Goal: Find specific page/section: Find specific page/section

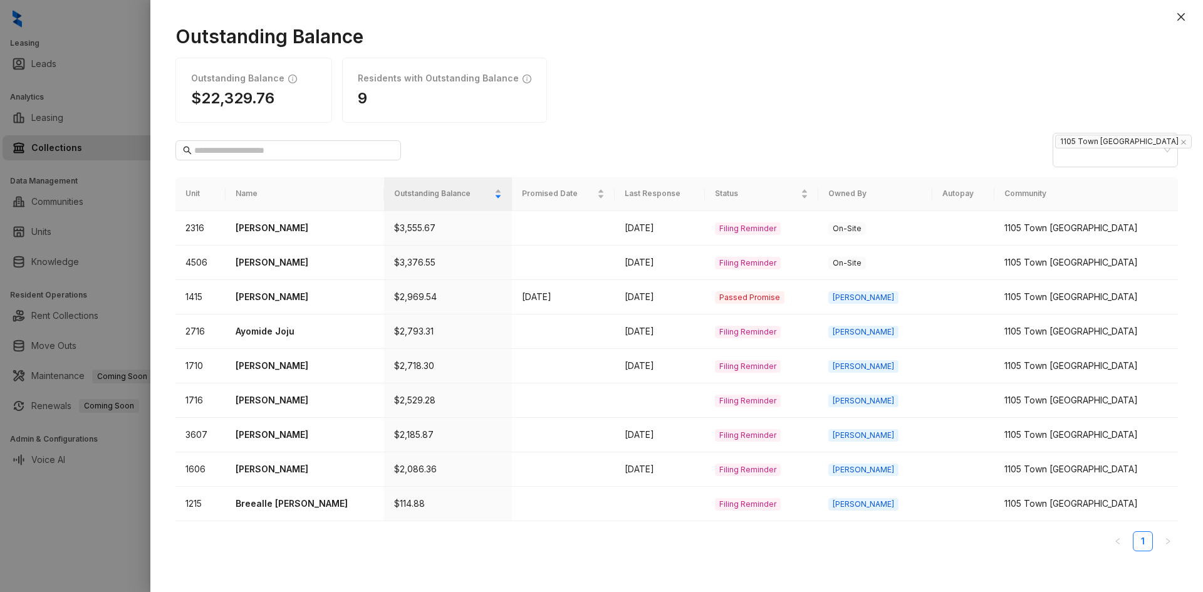
click at [63, 58] on div at bounding box center [601, 296] width 1203 height 592
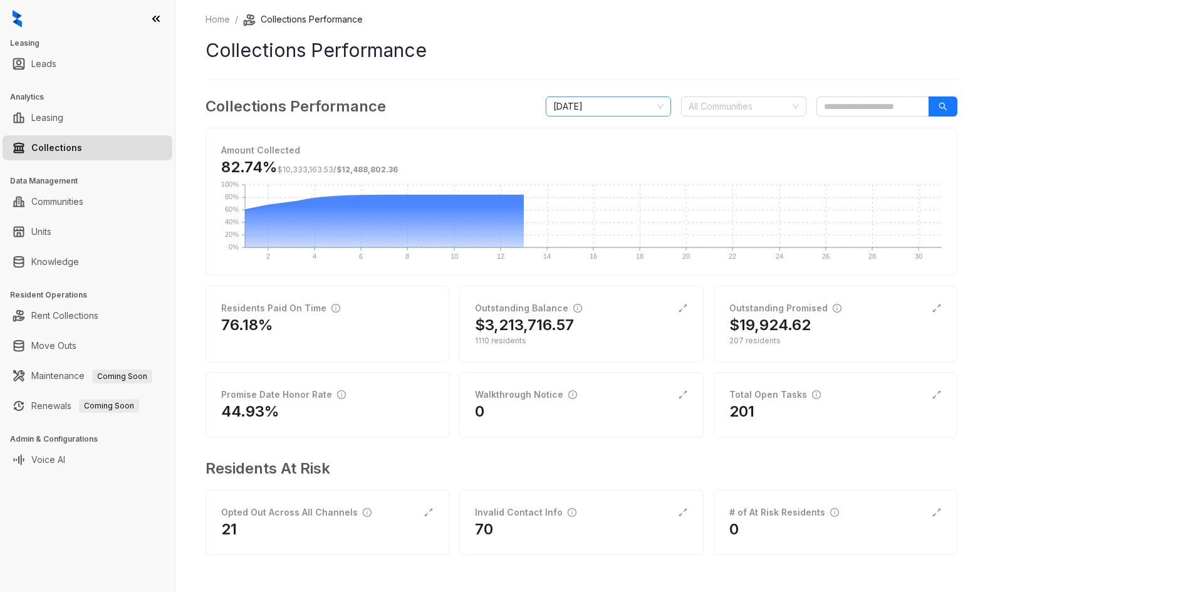
click at [610, 114] on span "[DATE]" at bounding box center [608, 106] width 110 height 19
click at [646, 85] on div "Home / Collections Performance Collections Performance Collections Performance …" at bounding box center [582, 293] width 752 height 560
click at [706, 108] on div at bounding box center [737, 107] width 107 height 18
click at [36, 125] on link "Leasing" at bounding box center [47, 117] width 32 height 25
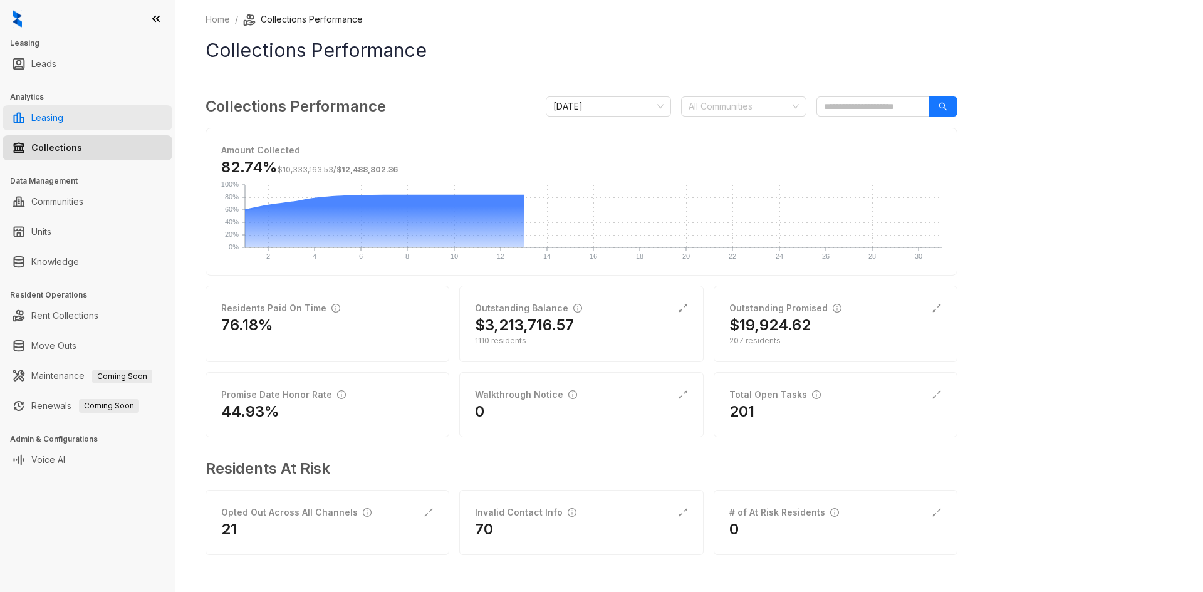
select select "******"
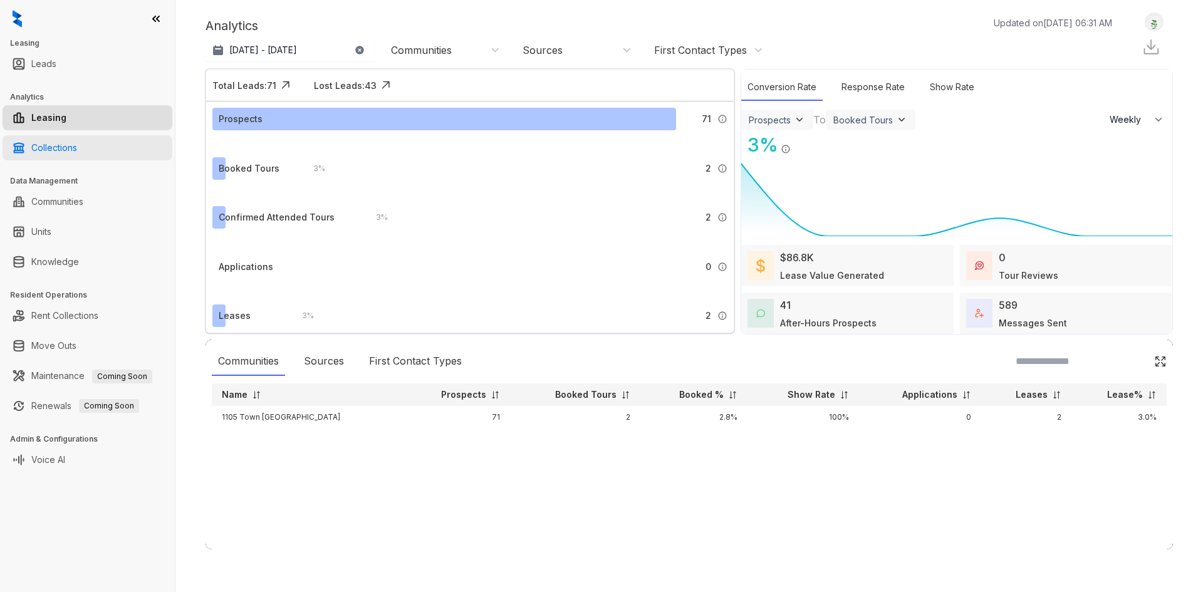
click at [60, 145] on link "Collections" at bounding box center [54, 147] width 46 height 25
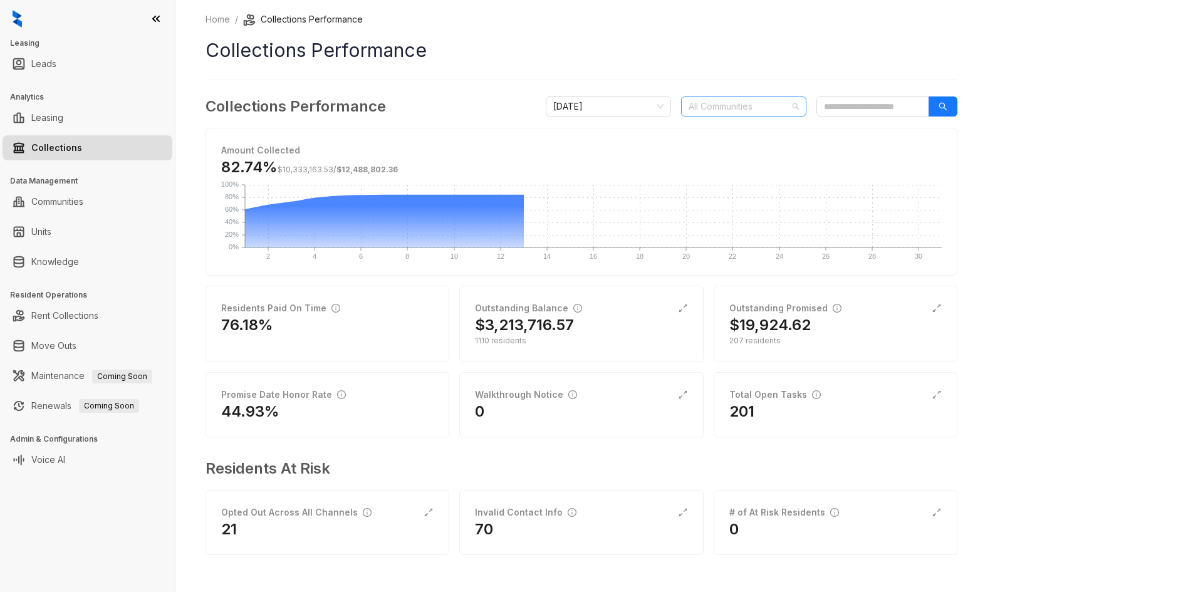
click at [739, 97] on div "All Communities" at bounding box center [743, 107] width 125 height 20
click at [610, 107] on span "[DATE]" at bounding box center [608, 106] width 110 height 19
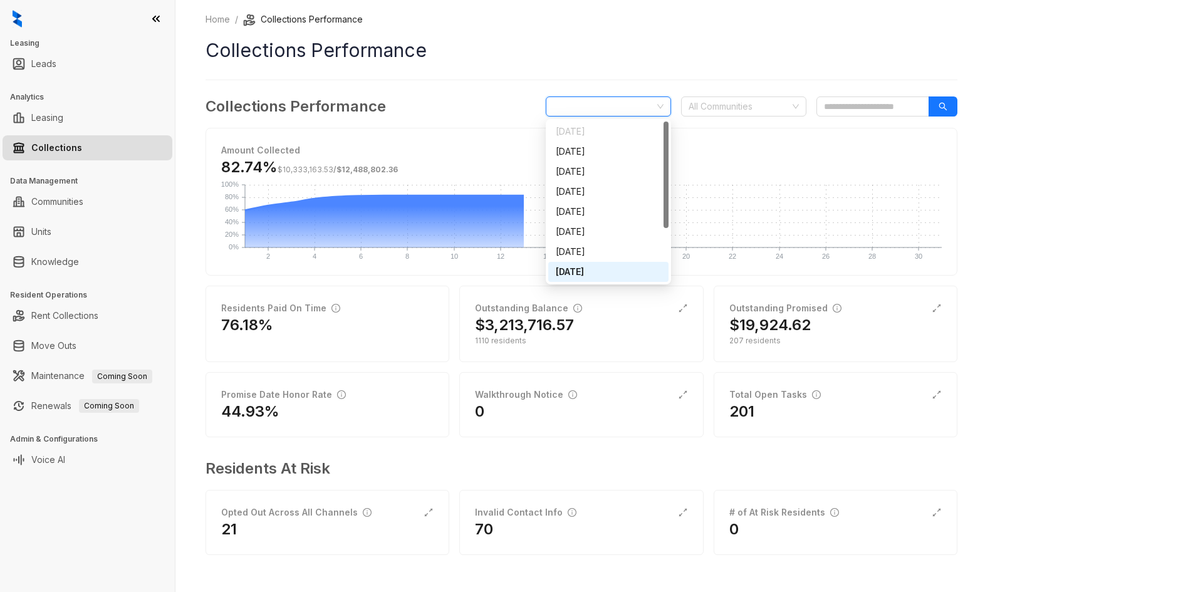
click at [594, 270] on div "[DATE]" at bounding box center [608, 272] width 105 height 14
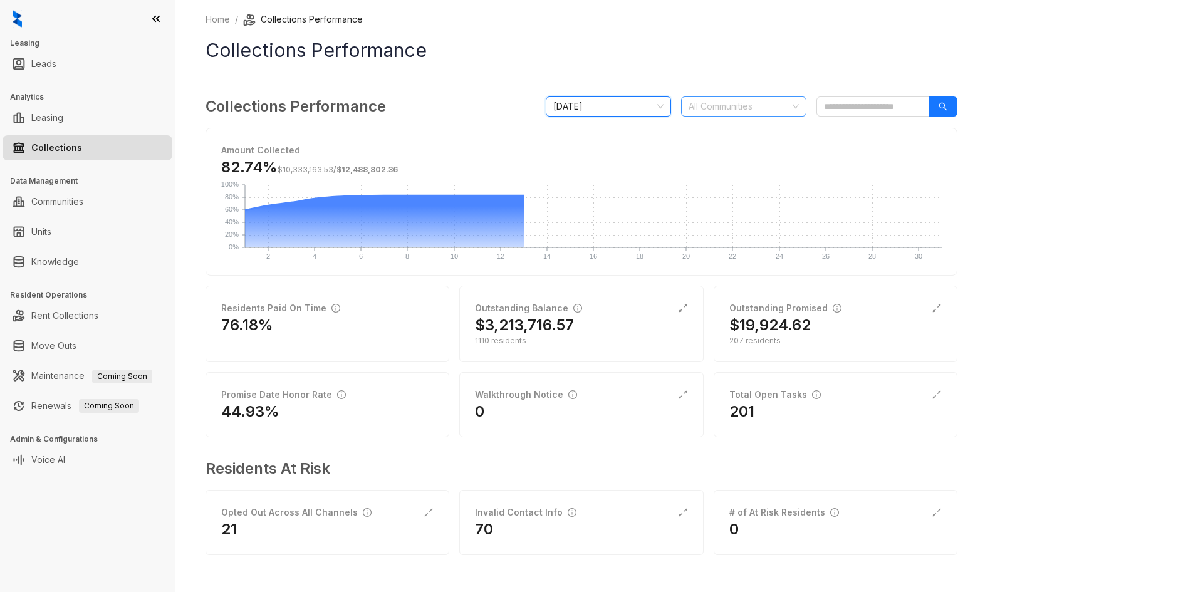
click at [730, 105] on div at bounding box center [737, 107] width 107 height 18
click at [43, 61] on link "Leads" at bounding box center [43, 63] width 25 height 25
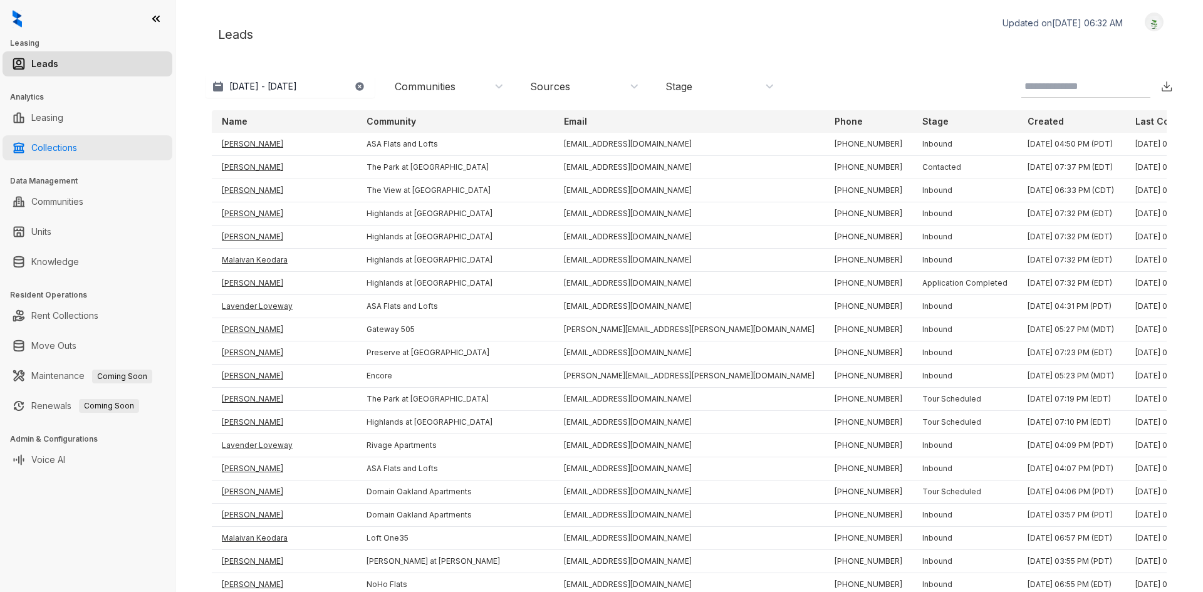
click at [57, 147] on link "Collections" at bounding box center [54, 147] width 46 height 25
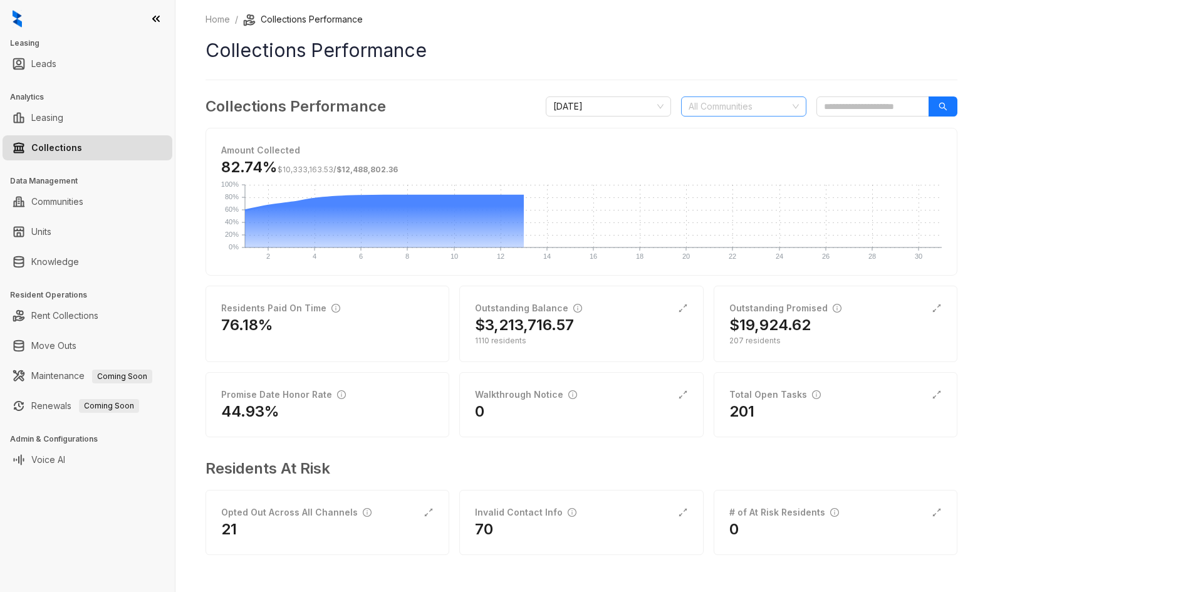
click at [695, 111] on div at bounding box center [737, 107] width 107 height 18
click at [866, 100] on input "search" at bounding box center [873, 107] width 113 height 20
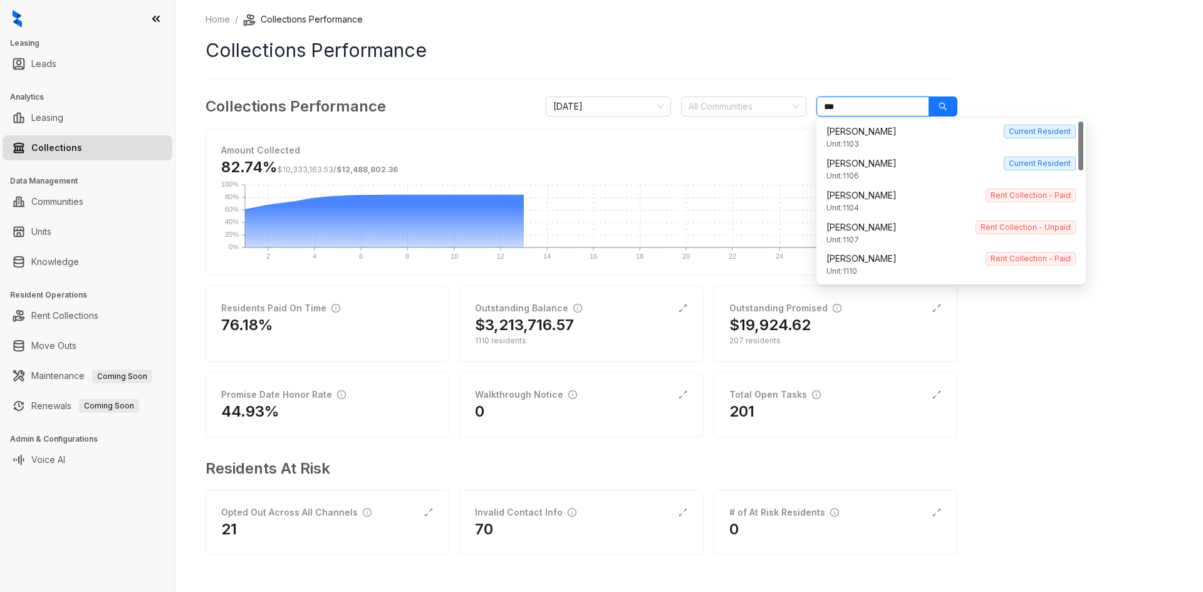
type input "****"
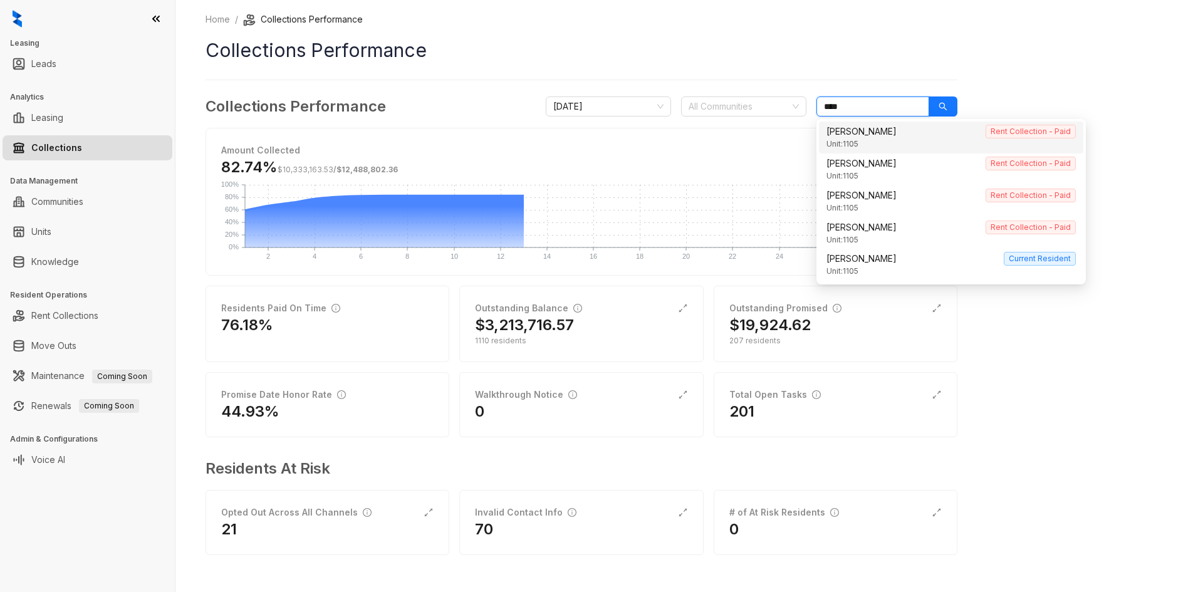
click at [859, 107] on input "****" at bounding box center [873, 107] width 113 height 20
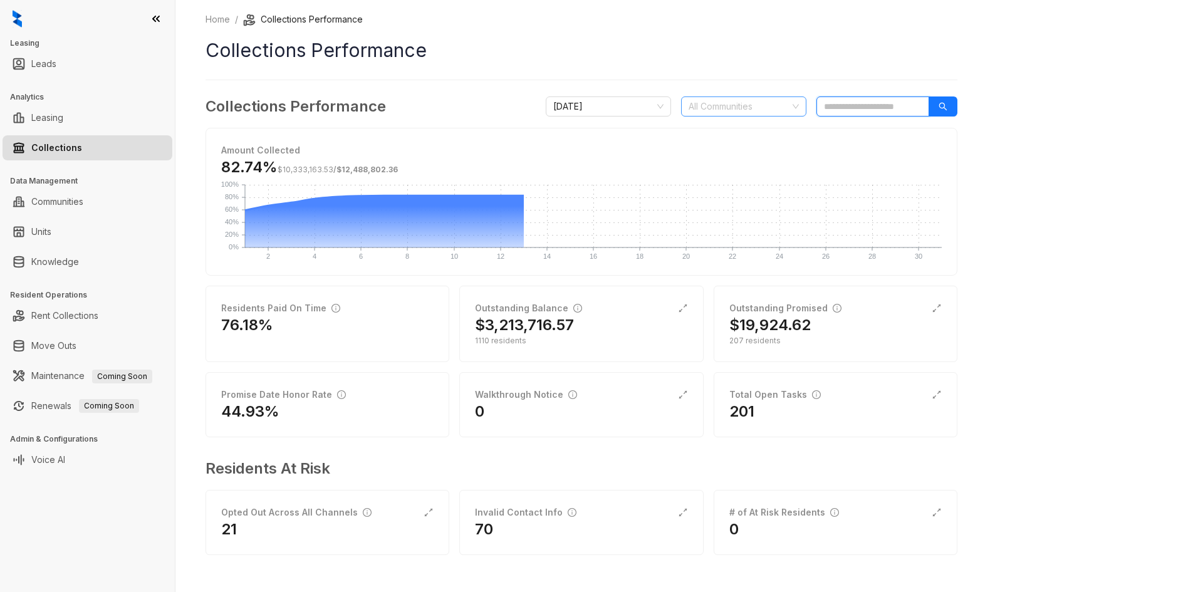
click at [716, 116] on div "All Communities" at bounding box center [743, 107] width 125 height 20
click at [653, 103] on span "[DATE]" at bounding box center [608, 106] width 110 height 19
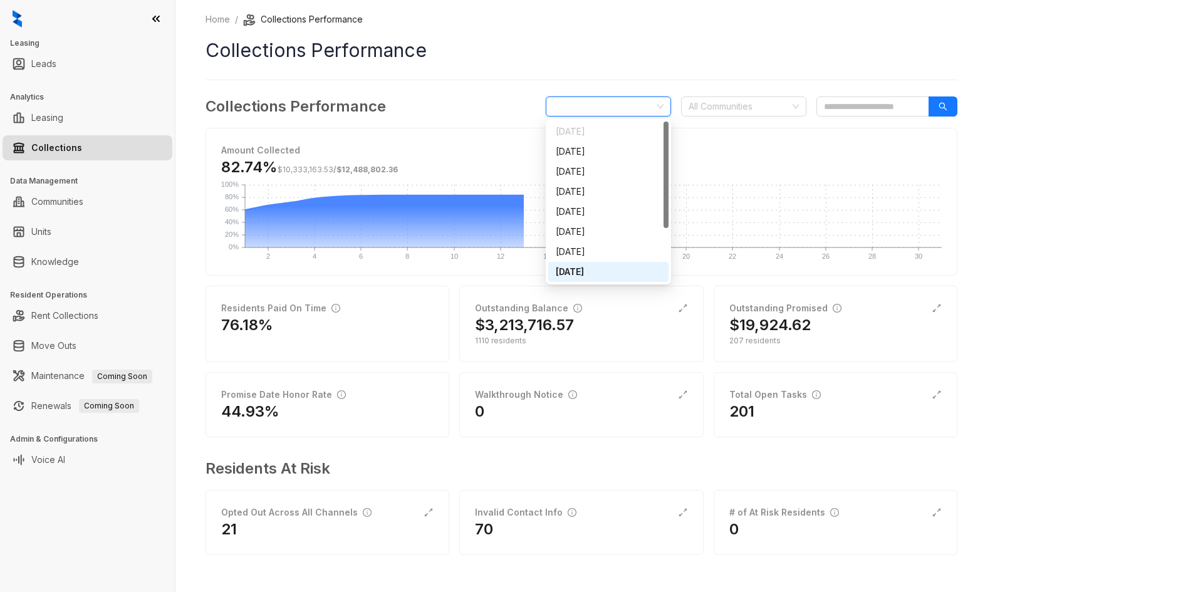
click at [585, 265] on div "[DATE]" at bounding box center [608, 272] width 105 height 14
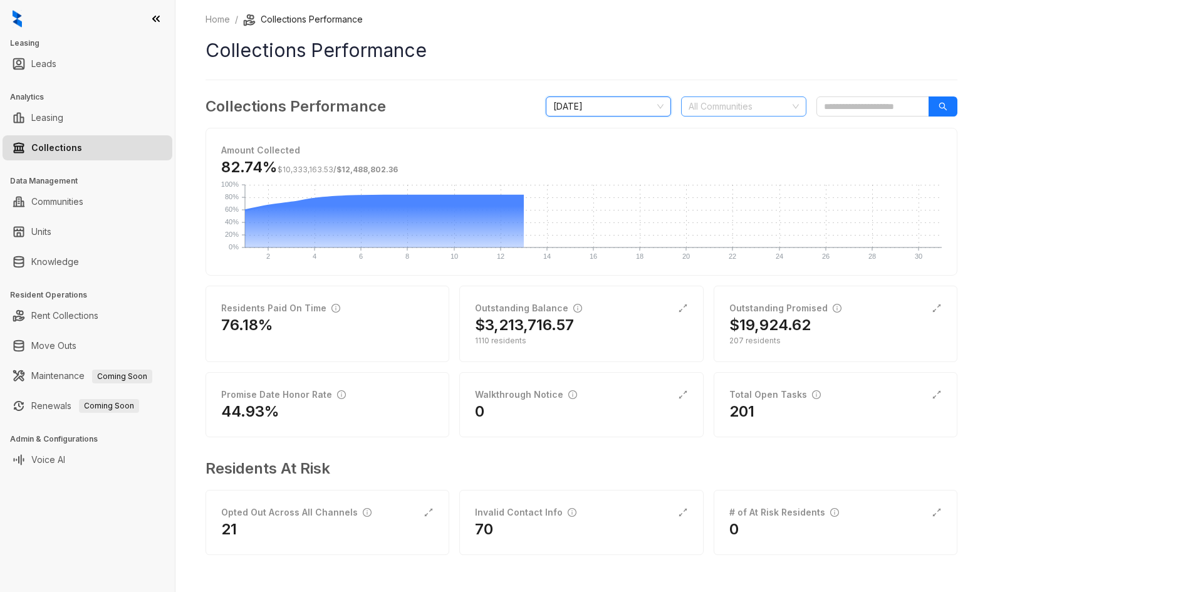
click at [702, 114] on div at bounding box center [737, 107] width 107 height 18
click at [49, 144] on link "Collections" at bounding box center [56, 147] width 51 height 25
click at [547, 345] on div "1110 residents" at bounding box center [581, 340] width 212 height 11
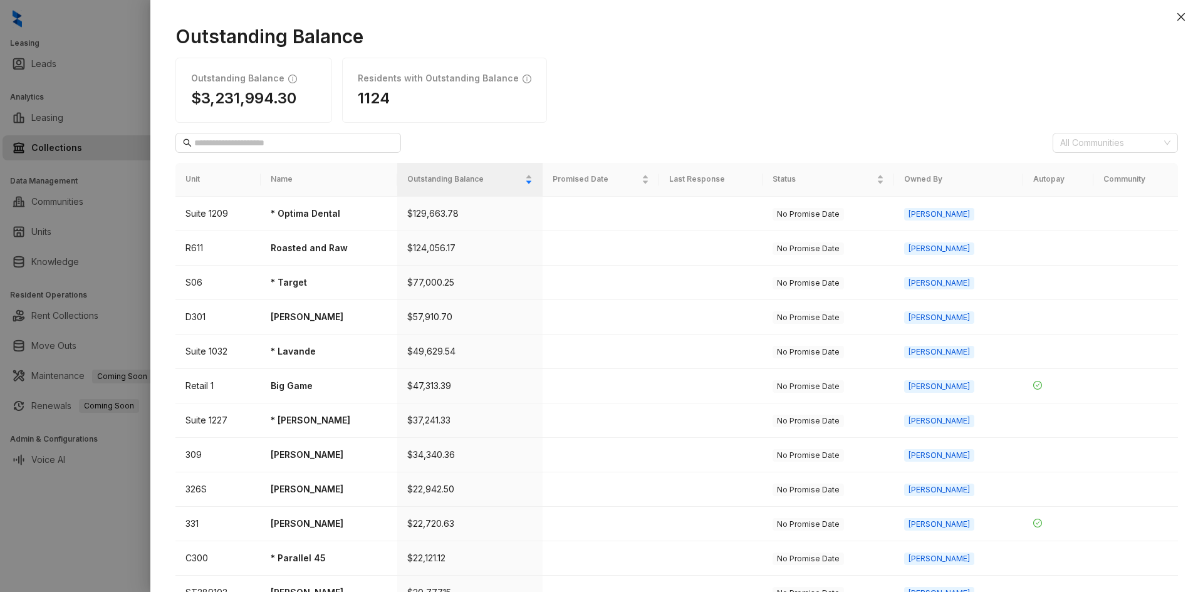
click at [387, 78] on h1 "Residents with Outstanding Balance" at bounding box center [438, 78] width 161 height 11
click at [560, 72] on div "Outstanding Balance $3,231,994.30 Residents with Outstanding Balance 1124" at bounding box center [676, 90] width 1003 height 65
click at [1137, 140] on div at bounding box center [1108, 143] width 107 height 18
click at [1136, 140] on div at bounding box center [1108, 143] width 107 height 18
click at [264, 138] on input "text" at bounding box center [288, 143] width 189 height 14
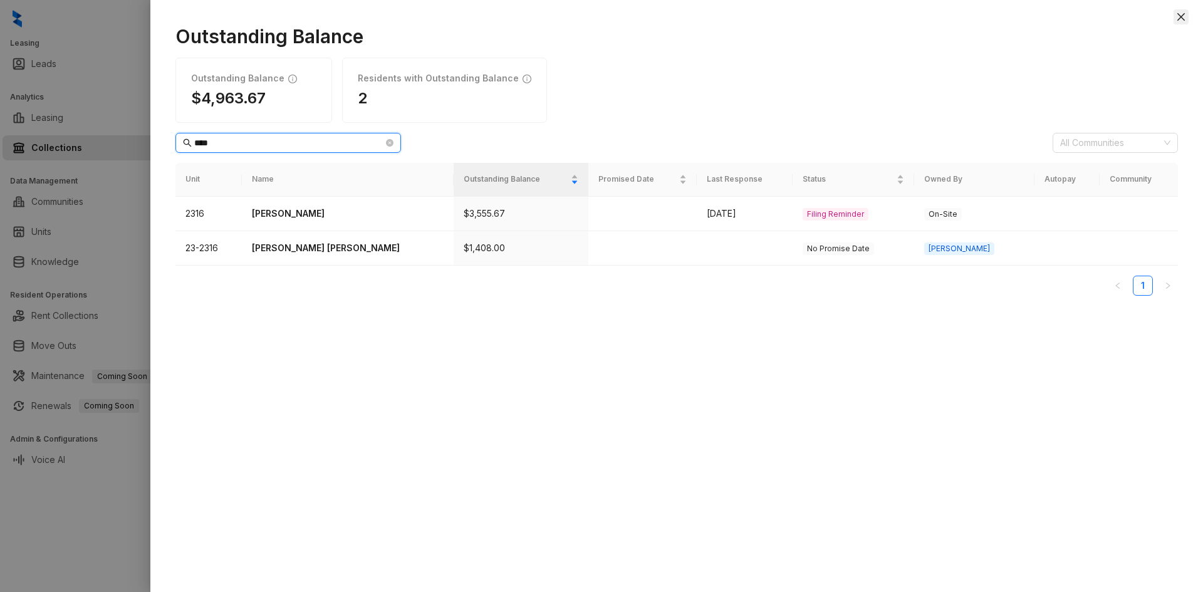
type input "****"
click at [1180, 18] on icon "close" at bounding box center [1182, 17] width 8 height 8
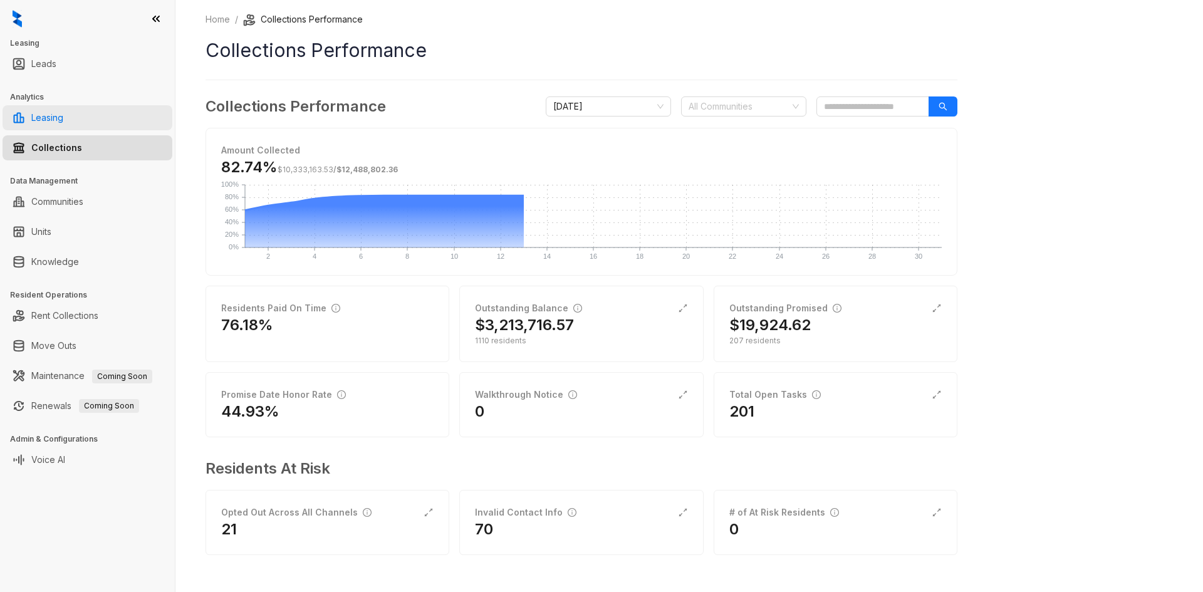
click at [63, 125] on link "Leasing" at bounding box center [47, 117] width 32 height 25
select select "******"
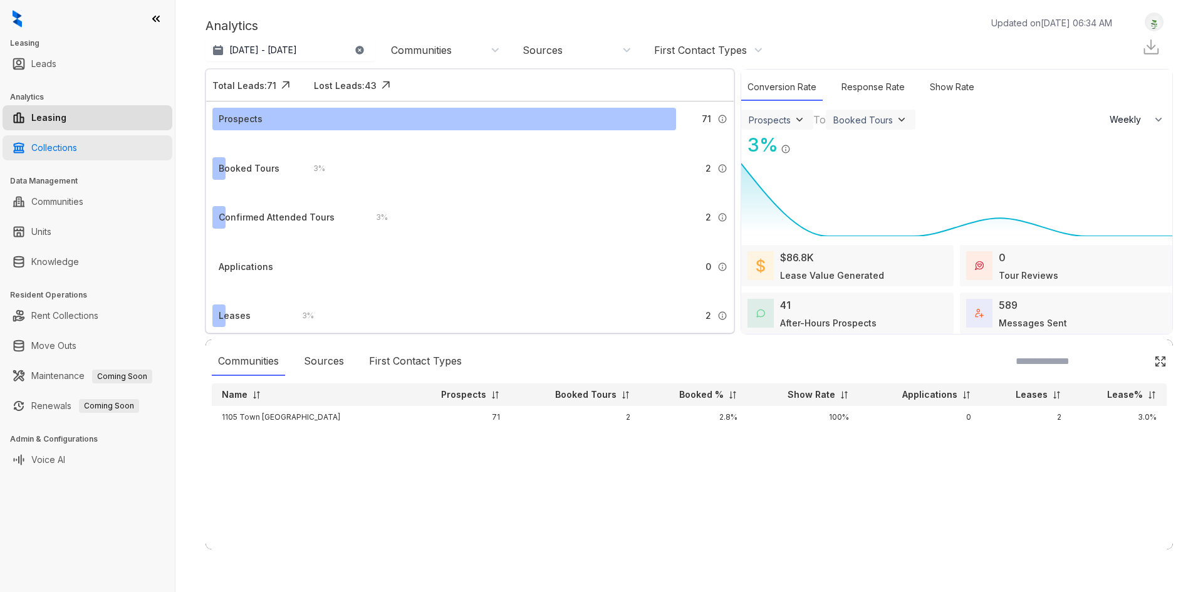
click at [75, 147] on link "Collections" at bounding box center [54, 147] width 46 height 25
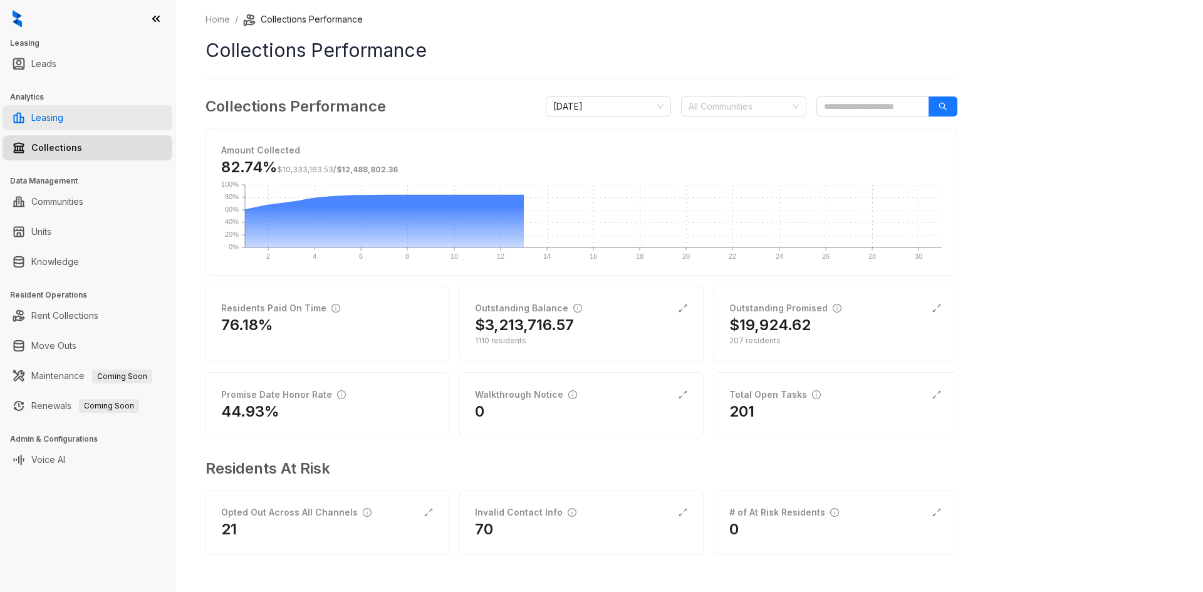
click at [63, 127] on link "Leasing" at bounding box center [47, 117] width 32 height 25
select select "******"
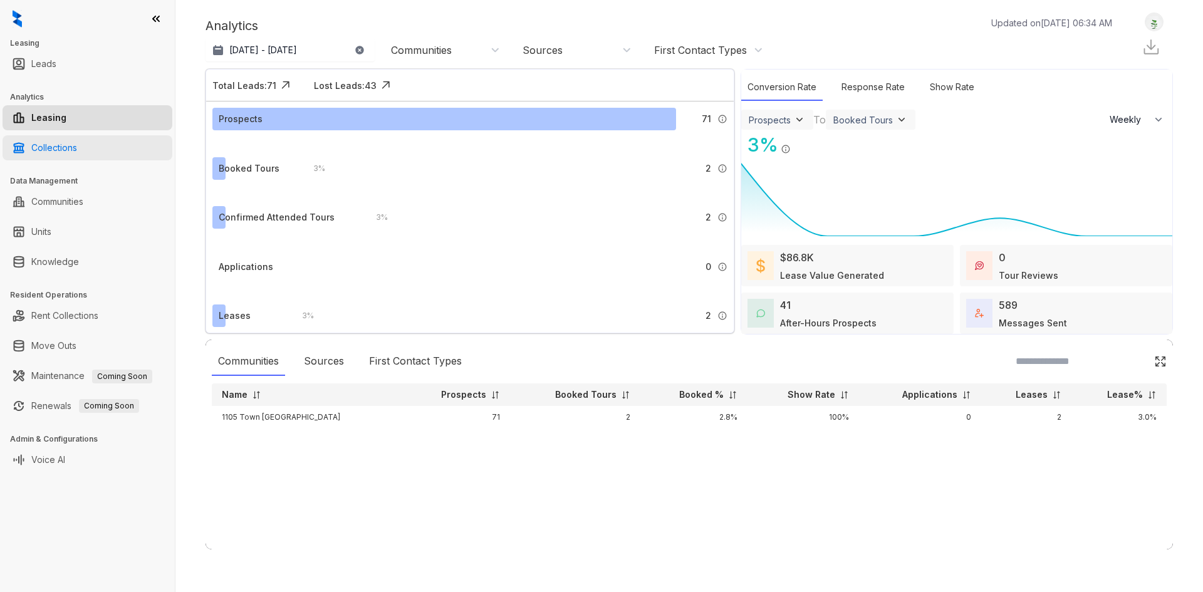
click at [77, 149] on link "Collections" at bounding box center [54, 147] width 46 height 25
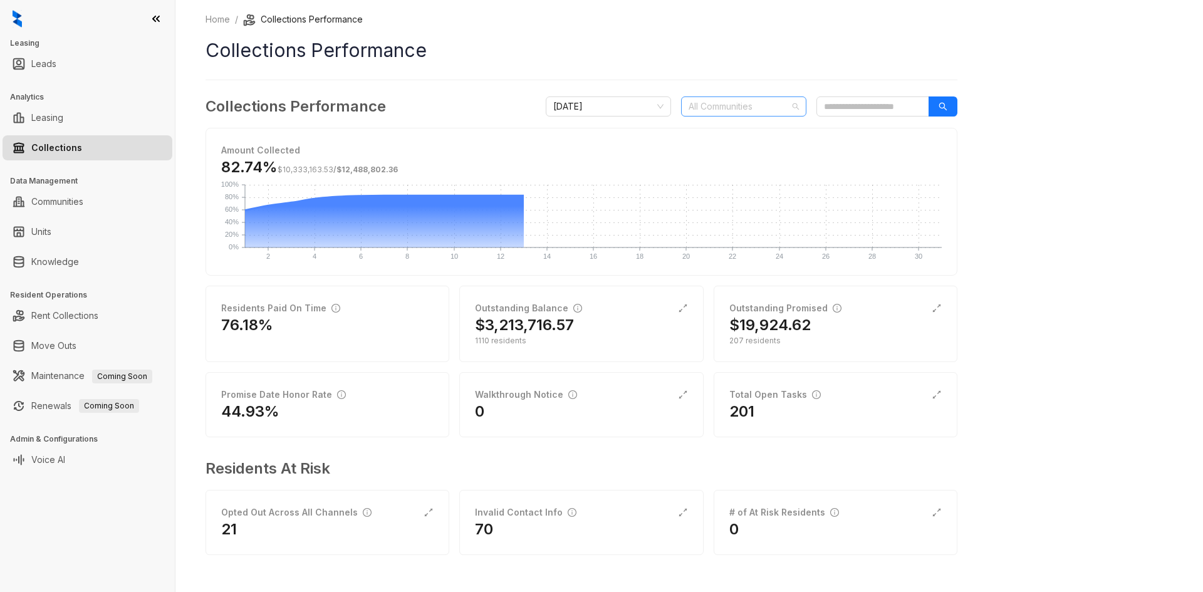
click at [719, 108] on div at bounding box center [737, 107] width 107 height 18
click at [777, 107] on div at bounding box center [737, 107] width 107 height 18
click at [775, 106] on div at bounding box center [737, 107] width 107 height 18
click at [31, 124] on link "Leasing" at bounding box center [47, 117] width 32 height 25
select select "******"
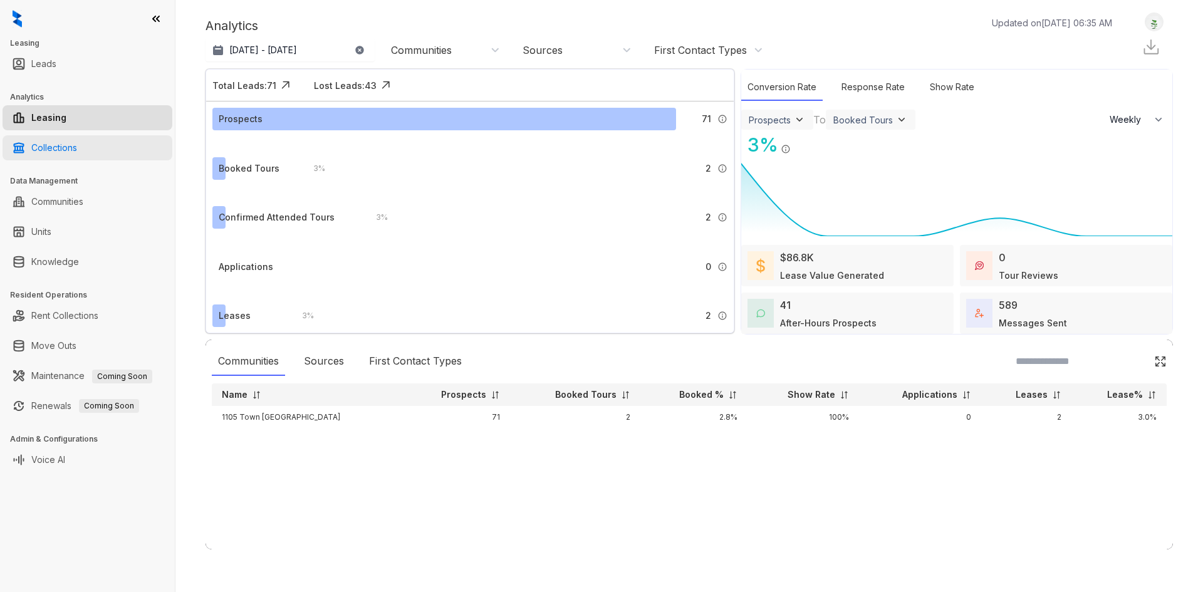
click at [54, 137] on link "Collections" at bounding box center [54, 147] width 46 height 25
